Goal: Information Seeking & Learning: Learn about a topic

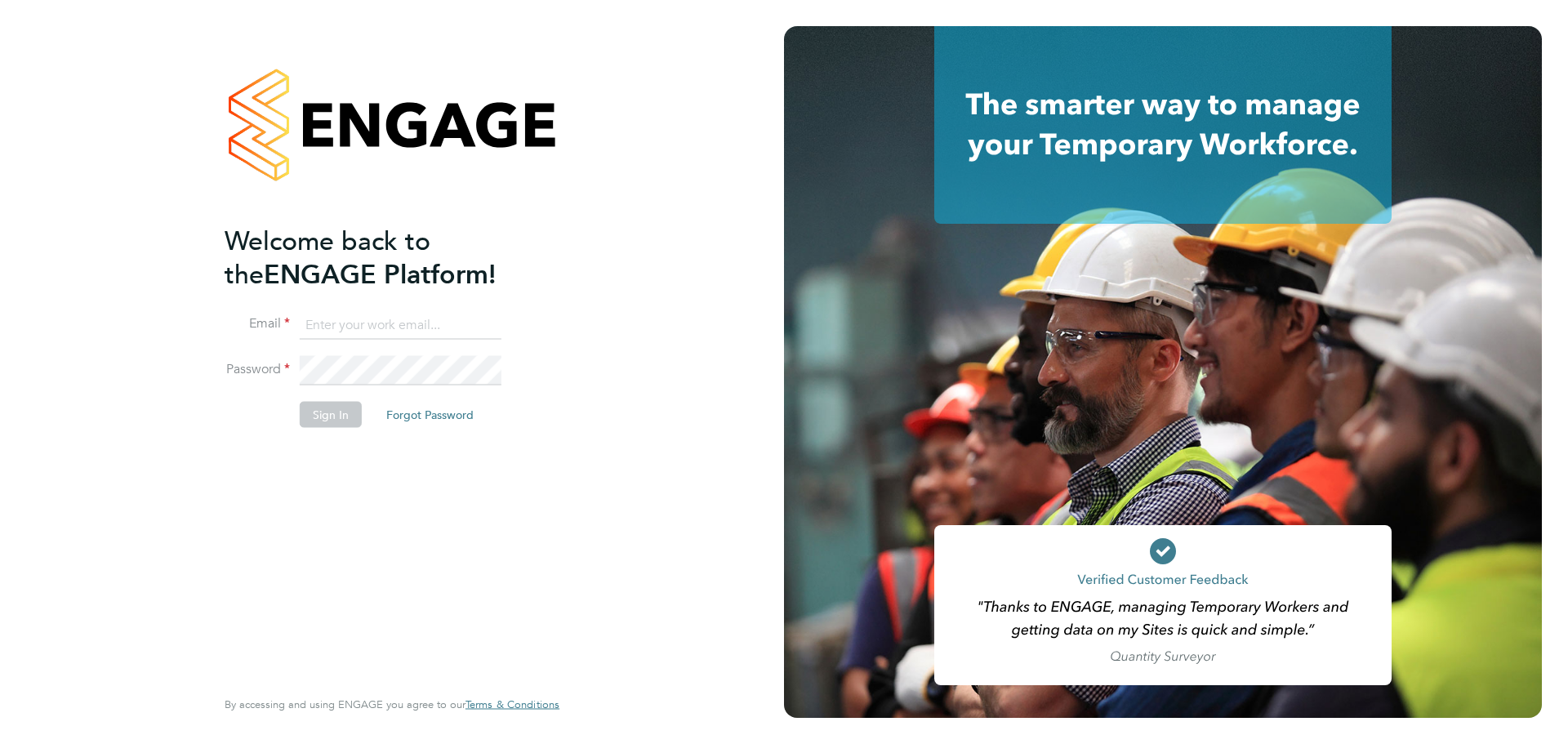
type input "mark@xede.co.uk"
drag, startPoint x: 347, startPoint y: 412, endPoint x: 333, endPoint y: 409, distance: 14.3
click at [346, 412] on button "Sign In" at bounding box center [330, 415] width 62 height 26
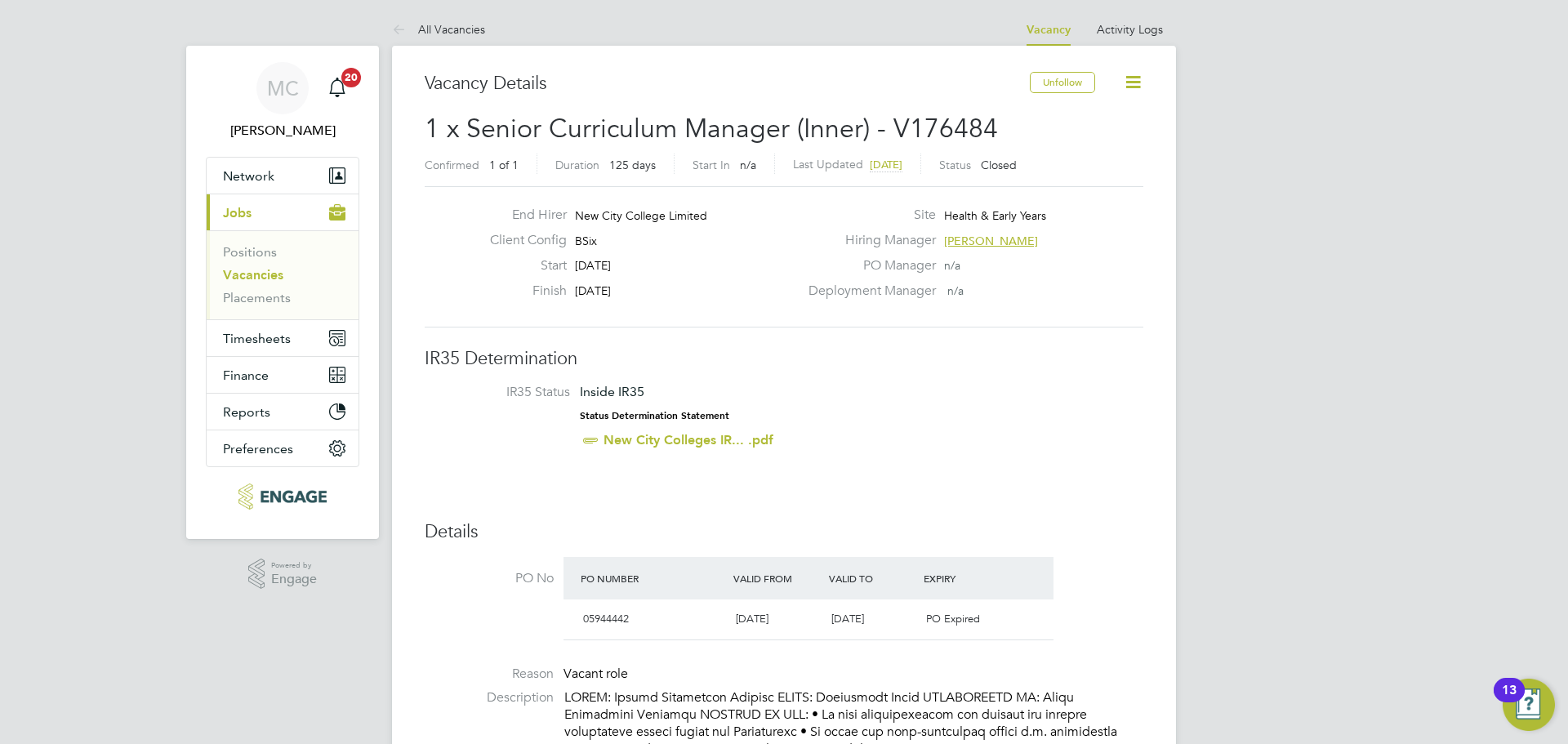
click at [256, 278] on link "Vacancies" at bounding box center [253, 275] width 60 height 15
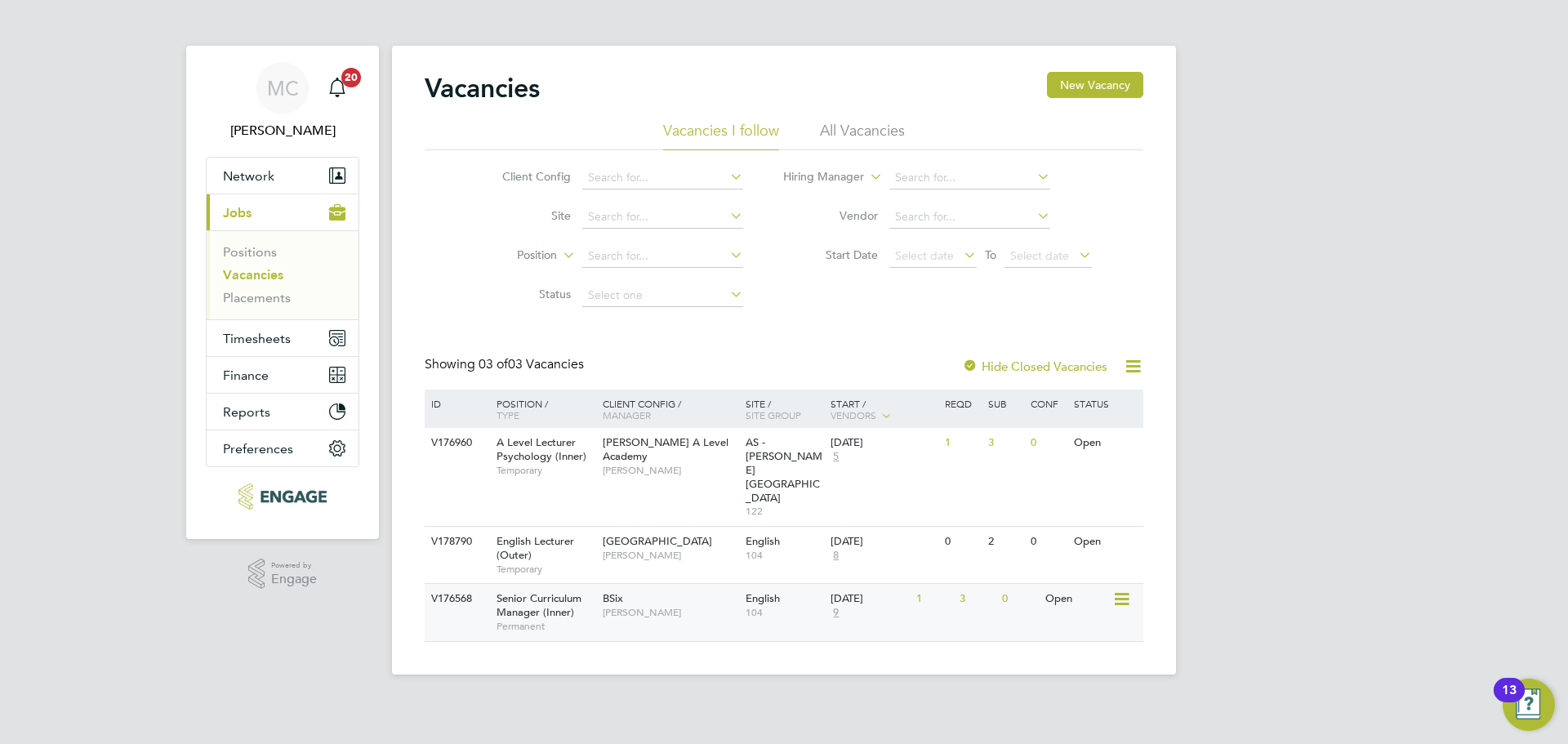
click at [909, 584] on div "[DATE] 9" at bounding box center [869, 606] width 86 height 44
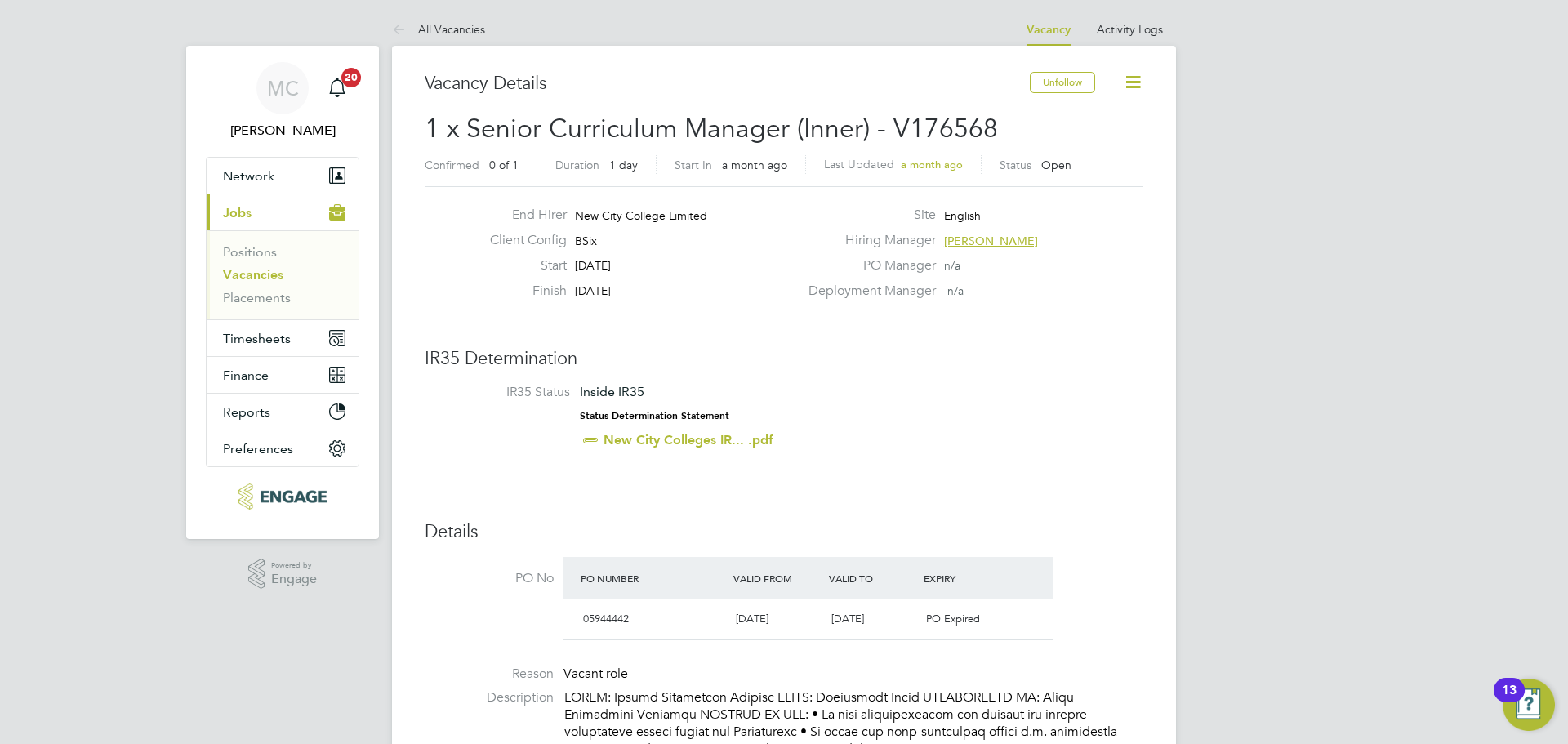
click at [265, 275] on link "Vacancies" at bounding box center [253, 275] width 60 height 15
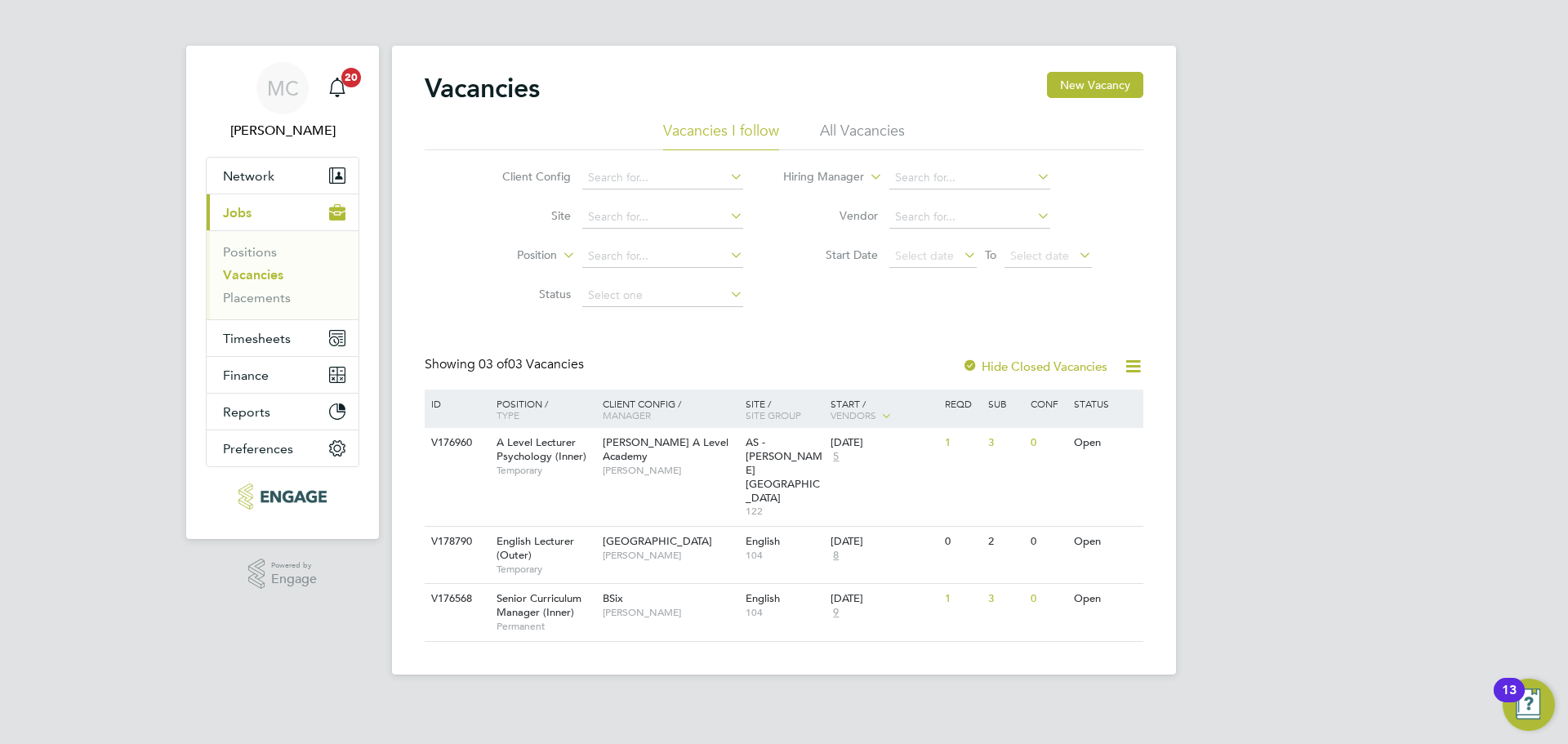
click at [835, 128] on li "All Vacancies" at bounding box center [862, 135] width 85 height 30
